Goal: Information Seeking & Learning: Learn about a topic

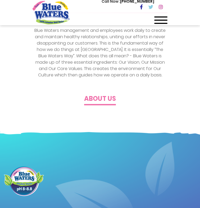
scroll to position [79, 0]
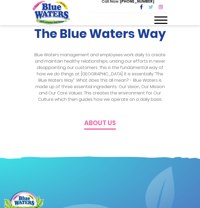
click at [98, 121] on h4 "About us" at bounding box center [100, 123] width 32 height 8
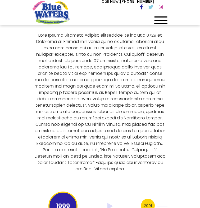
scroll to position [1244, 0]
click at [141, 198] on h3 "2001" at bounding box center [148, 205] width 14 height 14
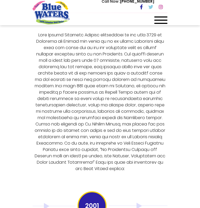
click at [170, 198] on h3 "2005" at bounding box center [177, 205] width 14 height 14
click at [170, 198] on h3 "2006" at bounding box center [177, 205] width 14 height 14
click at [170, 198] on h3 "2008" at bounding box center [177, 205] width 14 height 14
click at [170, 198] on h3 "2009" at bounding box center [177, 205] width 14 height 14
click at [170, 198] on h3 "2011" at bounding box center [177, 205] width 14 height 14
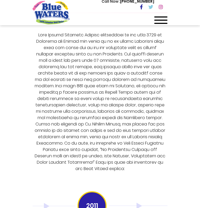
click at [170, 198] on h3 "2012" at bounding box center [177, 205] width 14 height 14
click at [170, 198] on h3 "2013" at bounding box center [177, 205] width 14 height 14
click at [170, 198] on h3 "2016" at bounding box center [177, 205] width 14 height 14
click at [171, 198] on h3 "2018" at bounding box center [178, 205] width 14 height 14
click at [170, 198] on h3 "2018" at bounding box center [177, 205] width 14 height 14
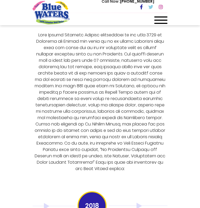
click at [170, 198] on h3 "2021" at bounding box center [177, 205] width 14 height 14
click at [170, 198] on h3 "2022" at bounding box center [177, 205] width 14 height 14
click at [170, 198] on h3 "2023" at bounding box center [177, 205] width 14 height 14
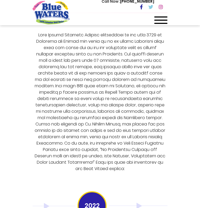
click at [170, 198] on h3 "2023" at bounding box center [177, 205] width 14 height 14
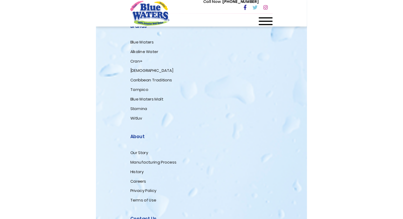
scroll to position [1277, 0]
